Goal: Register for event/course

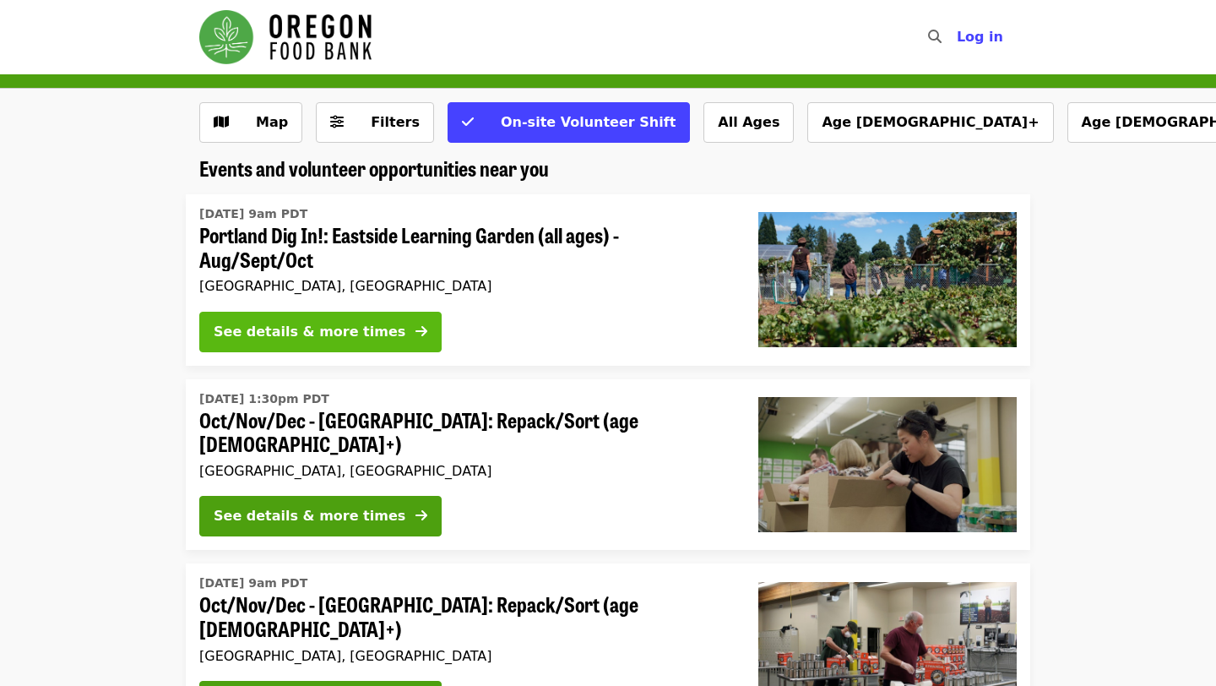
click at [388, 318] on button "See details & more times" at bounding box center [320, 332] width 242 height 41
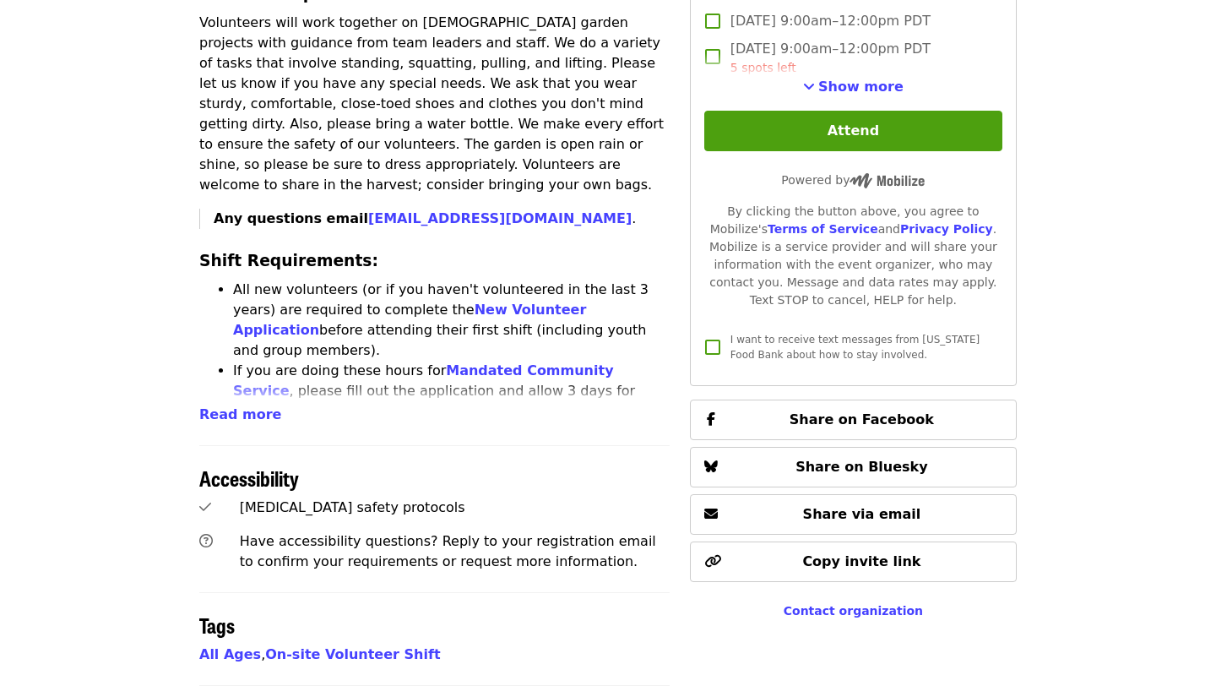
scroll to position [649, 0]
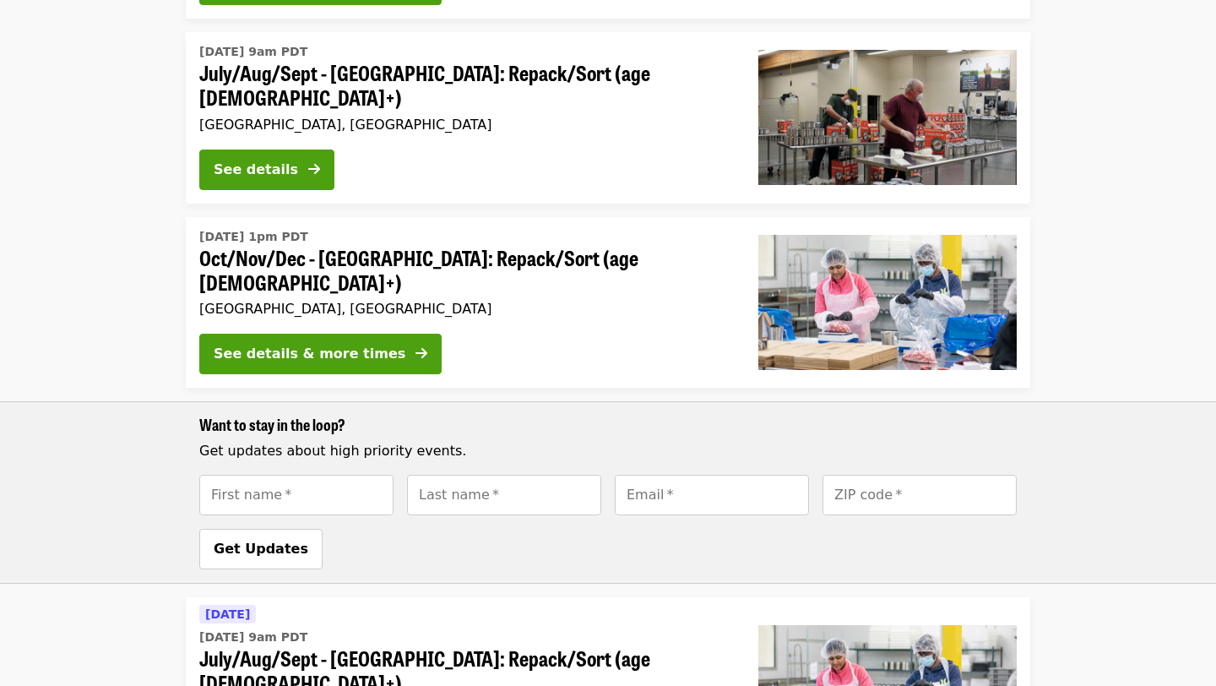
scroll to position [922, 0]
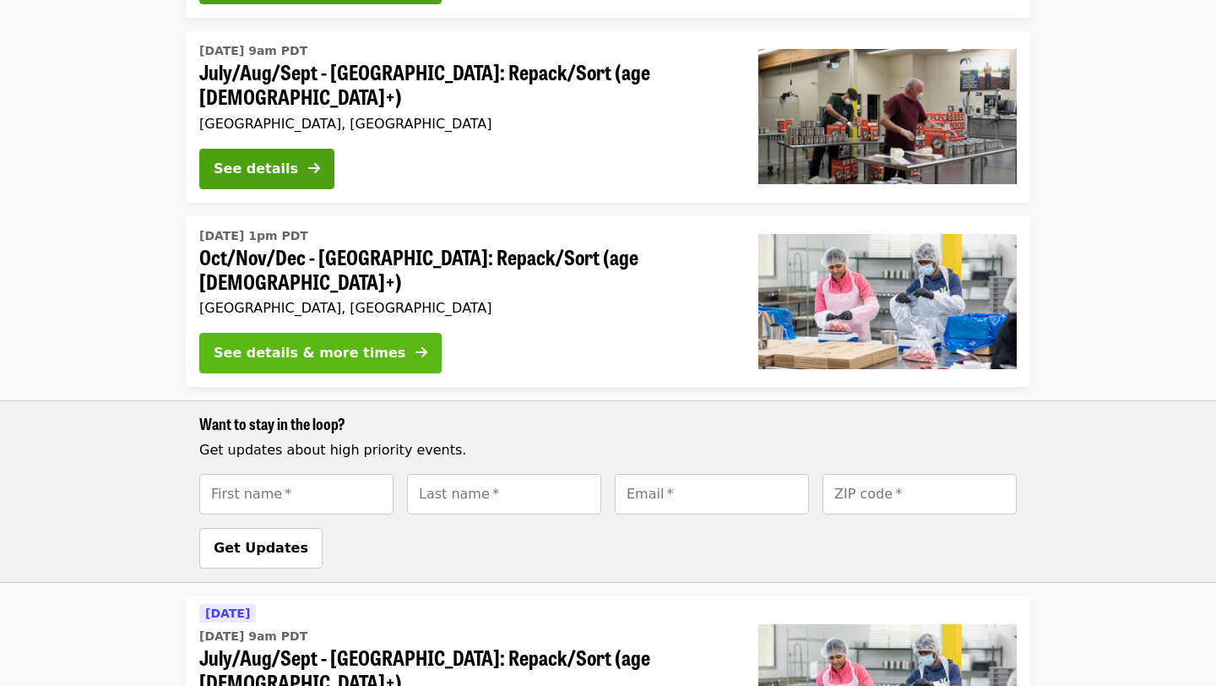
click at [369, 343] on div "See details & more times" at bounding box center [310, 353] width 192 height 20
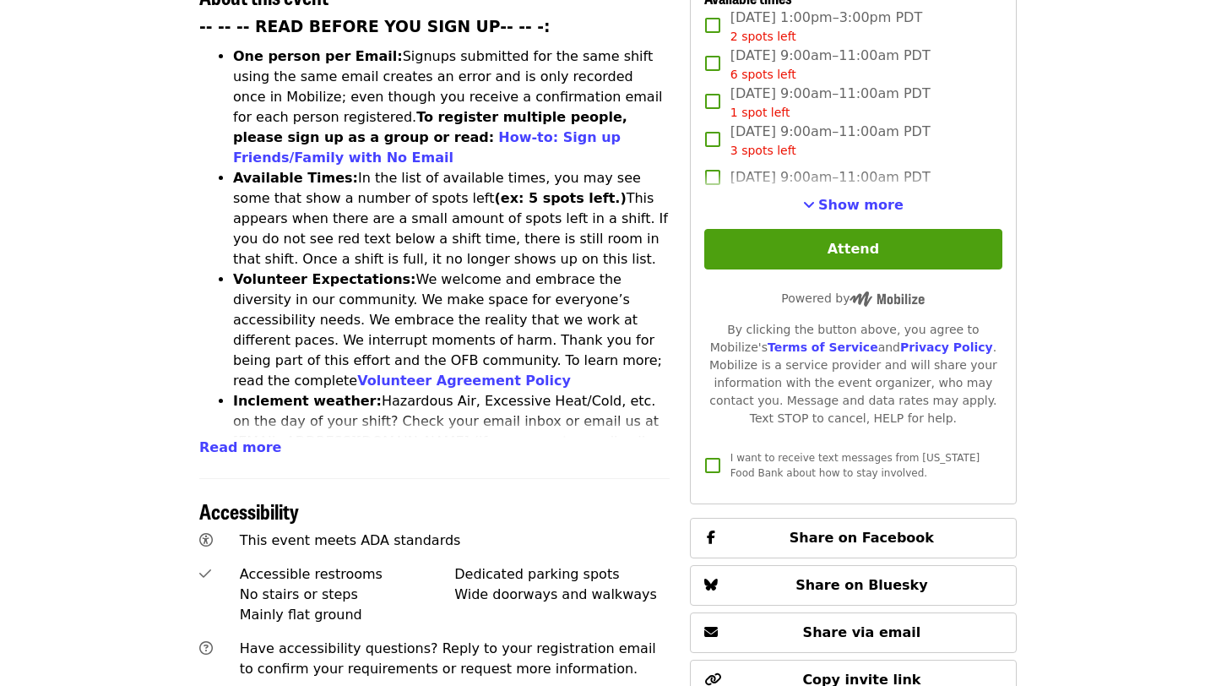
scroll to position [704, 0]
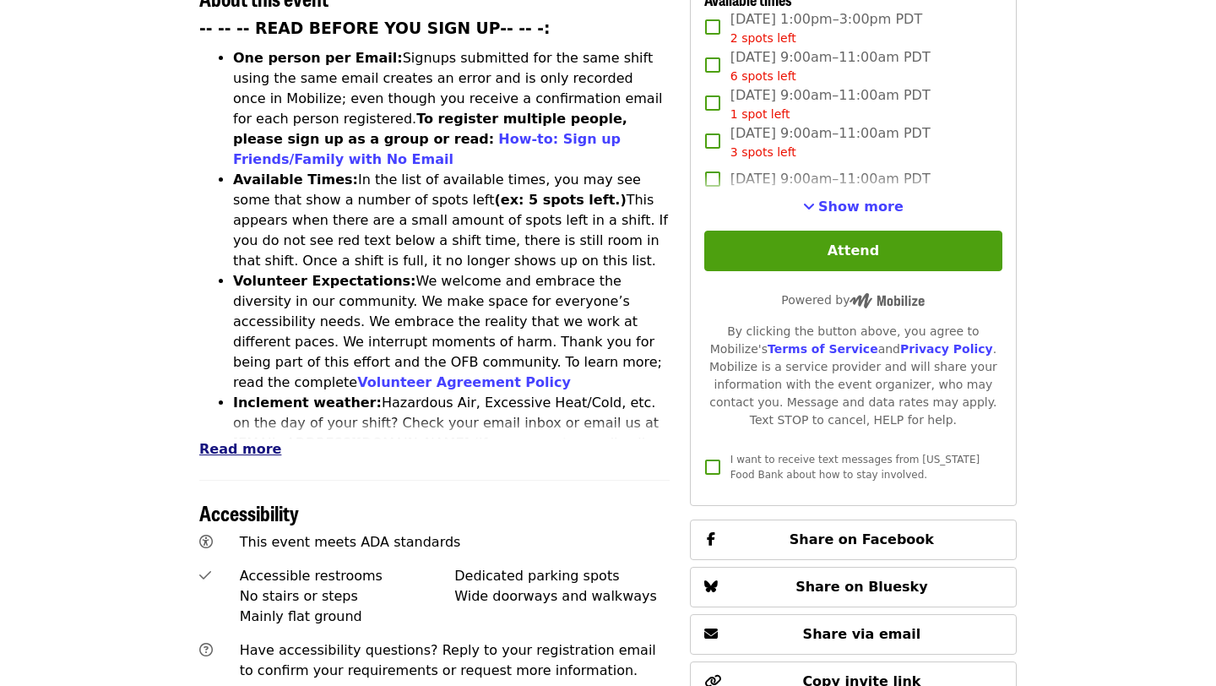
click at [252, 441] on span "Read more" at bounding box center [240, 449] width 82 height 16
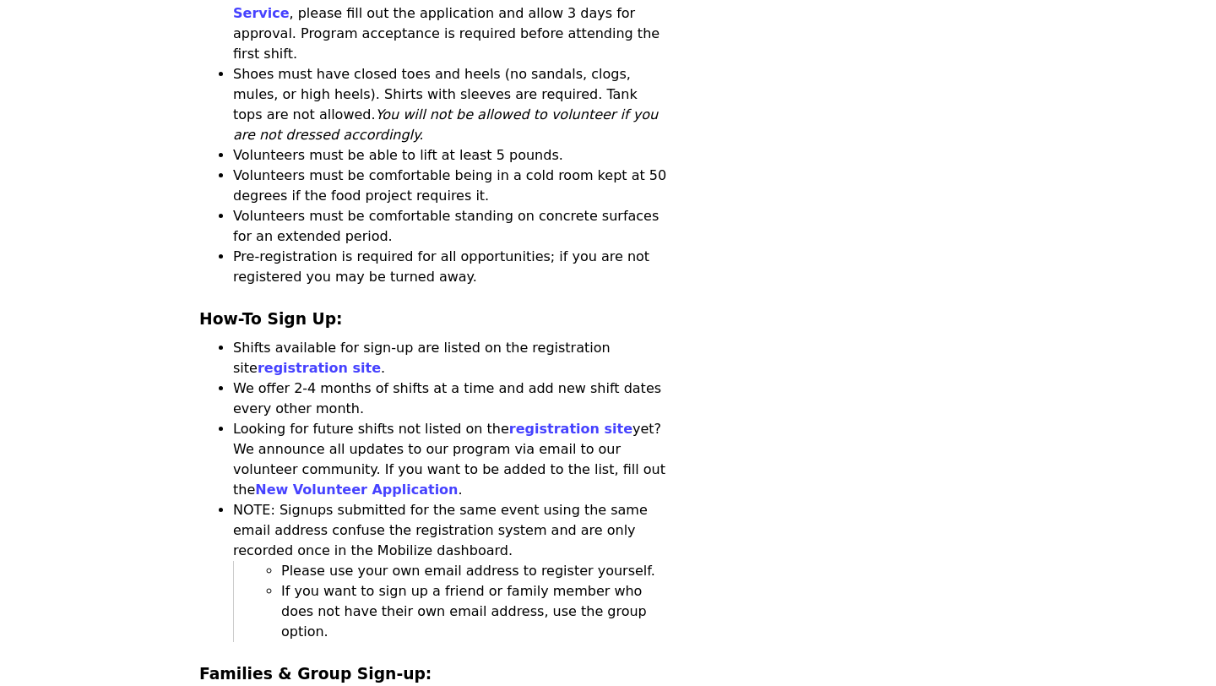
scroll to position [2264, 0]
